Goal: Use online tool/utility: Utilize a website feature to perform a specific function

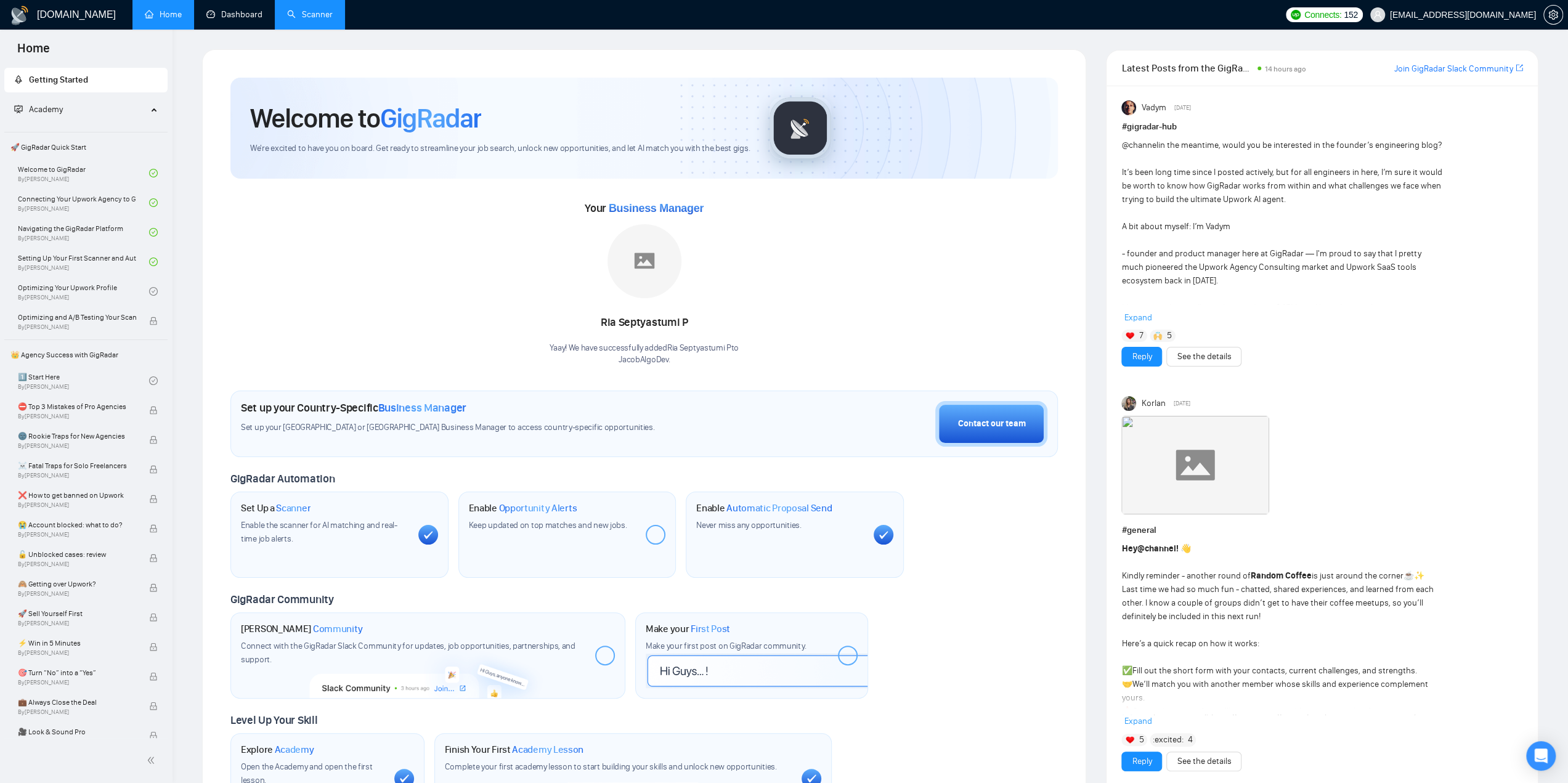
click at [316, 9] on link "Scanner" at bounding box center [310, 14] width 46 height 11
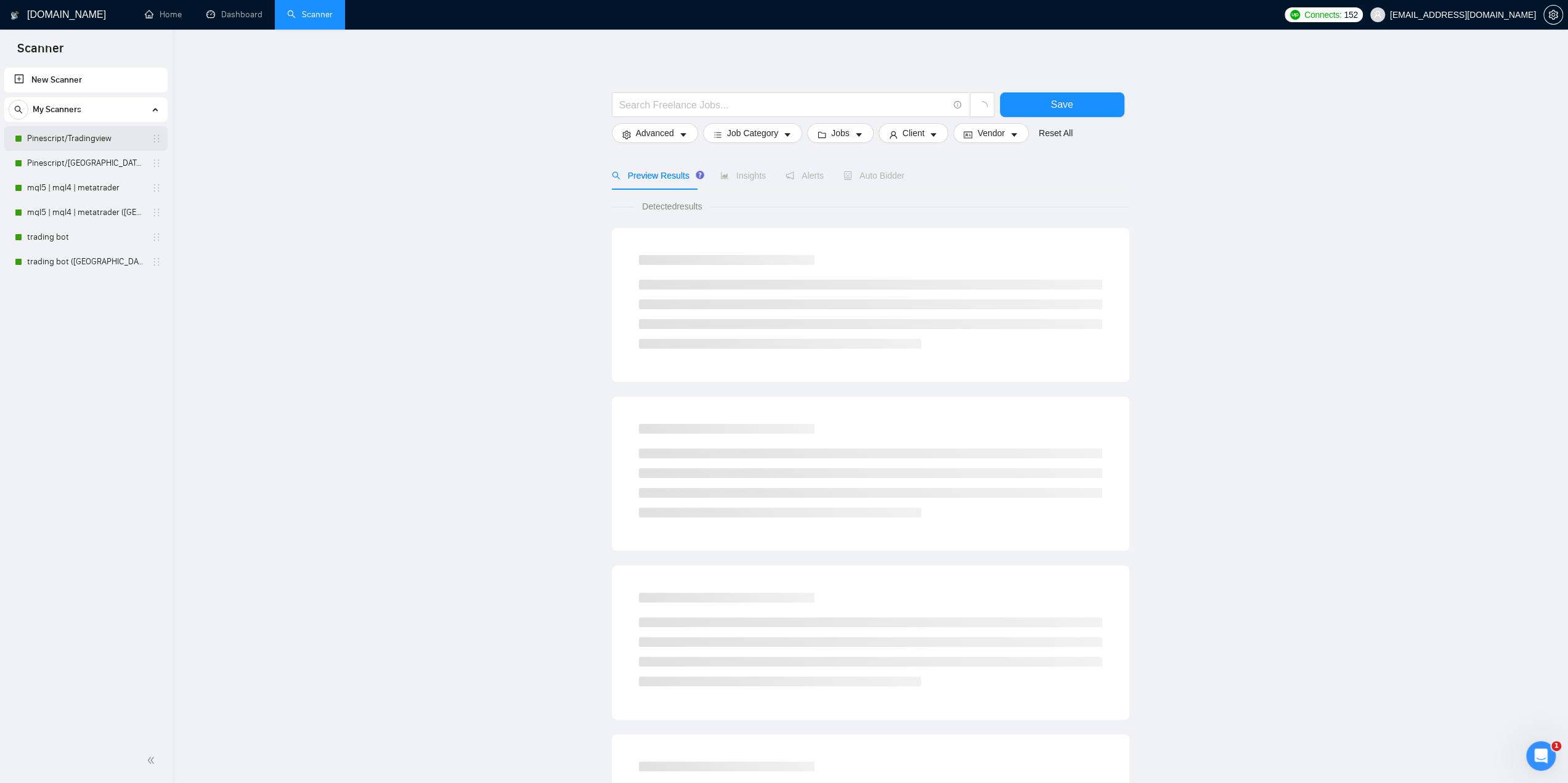
click at [80, 140] on link "Pinescript/Tradingview" at bounding box center [85, 138] width 117 height 24
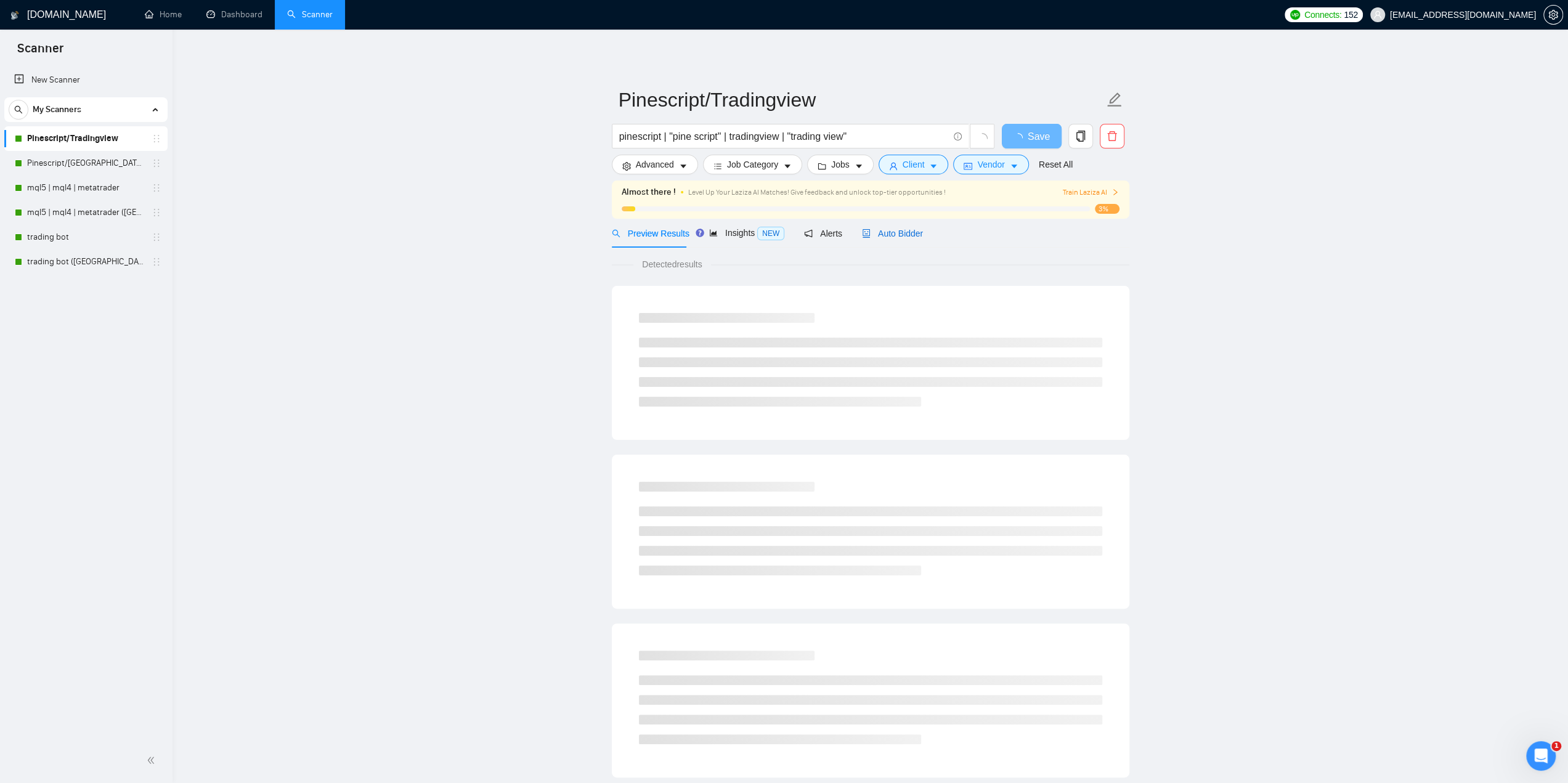
click at [891, 235] on span "Auto Bidder" at bounding box center [892, 234] width 61 height 10
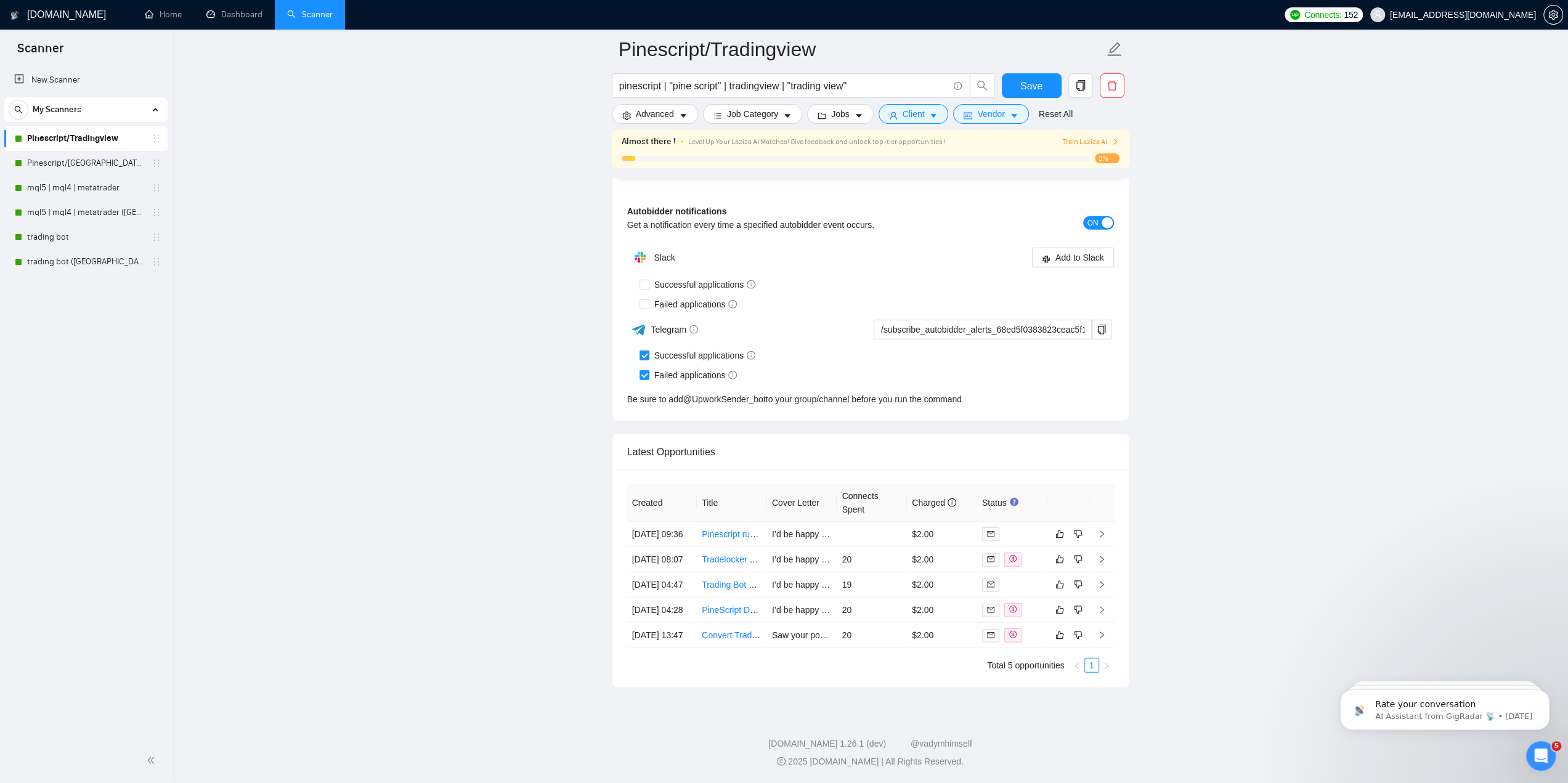
scroll to position [3113, 0]
